Goal: Task Accomplishment & Management: Manage account settings

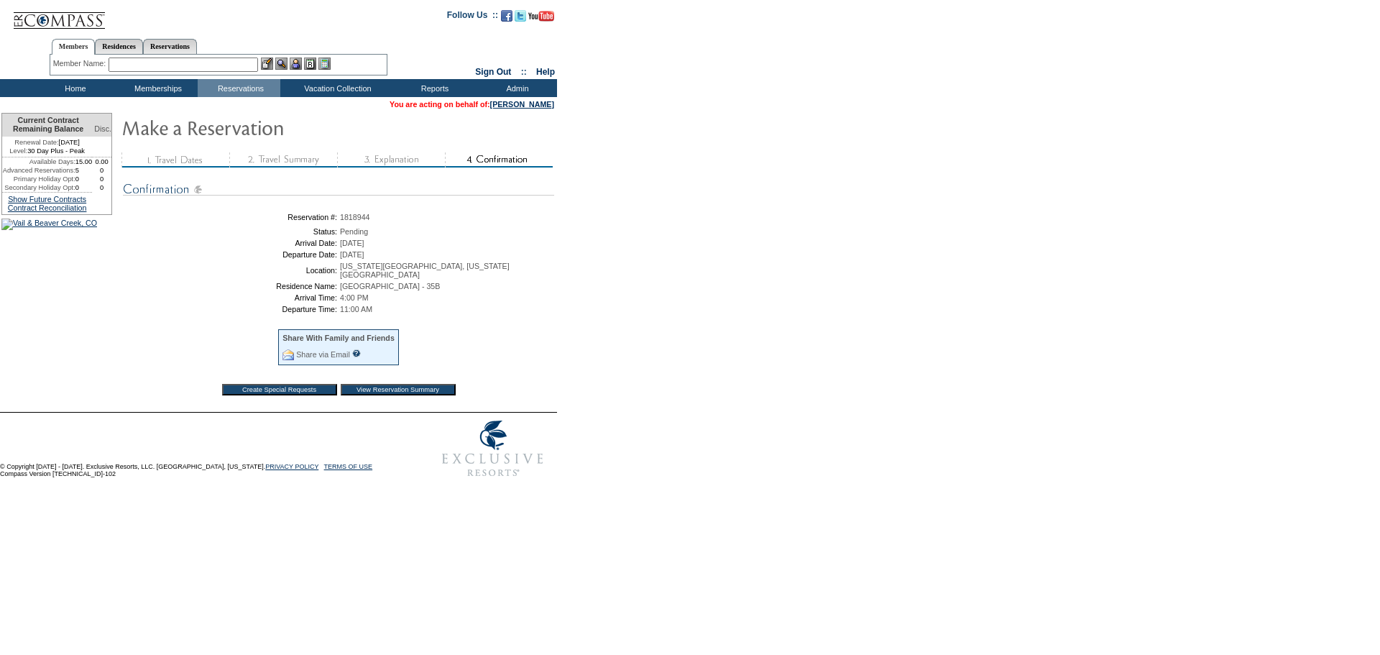
click at [376, 390] on input "View Reservation Summary" at bounding box center [398, 389] width 115 height 11
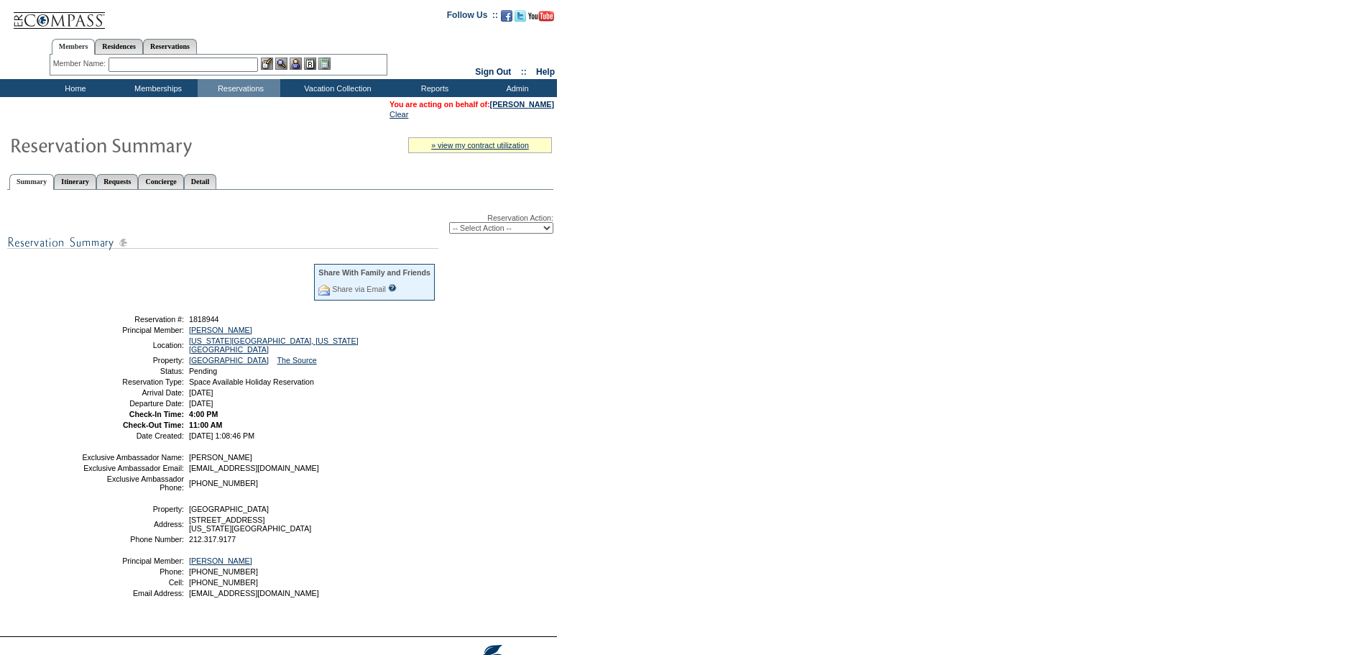
click at [449, 229] on select "-- Select Action -- Modify Reservation Dates Modify Reservation Cost Modify Occ…" at bounding box center [501, 227] width 104 height 11
select select "ConfirmRes"
click at [449, 225] on select "-- Select Action -- Modify Reservation Dates Modify Reservation Cost Modify Occ…" at bounding box center [501, 227] width 104 height 11
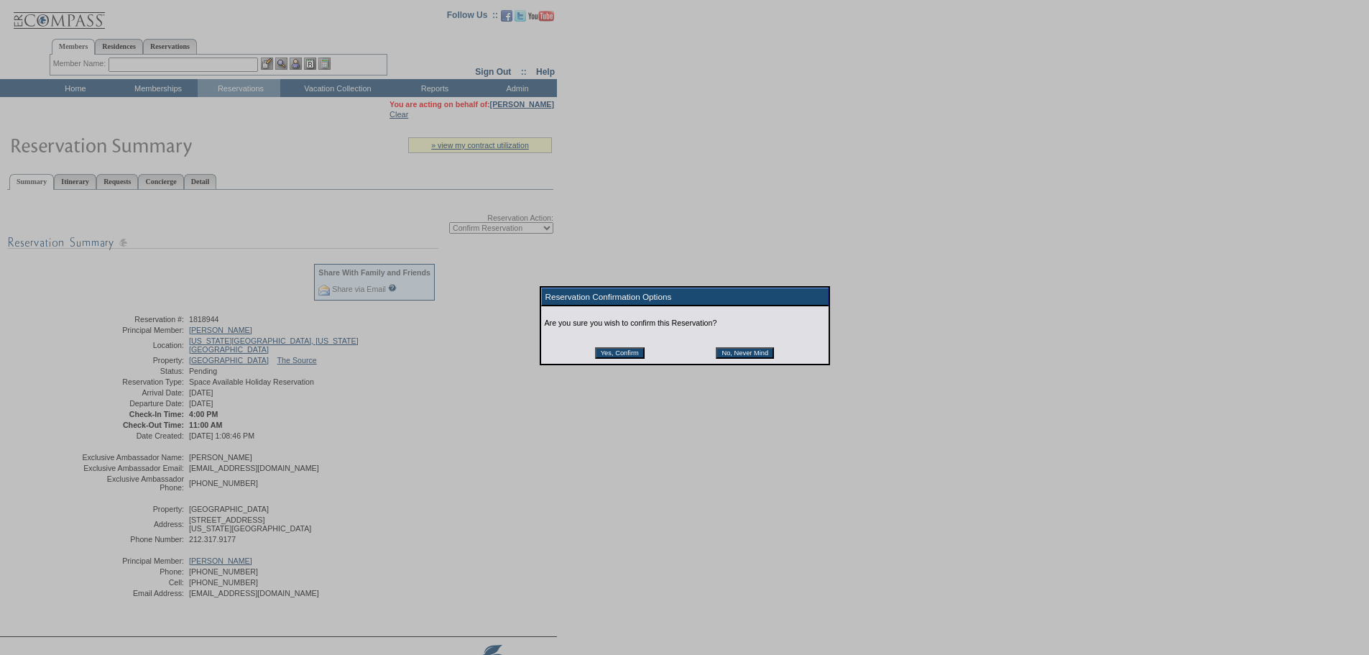
click at [621, 355] on input "Yes, Confirm" at bounding box center [620, 352] width 50 height 11
